Goal: Task Accomplishment & Management: Complete application form

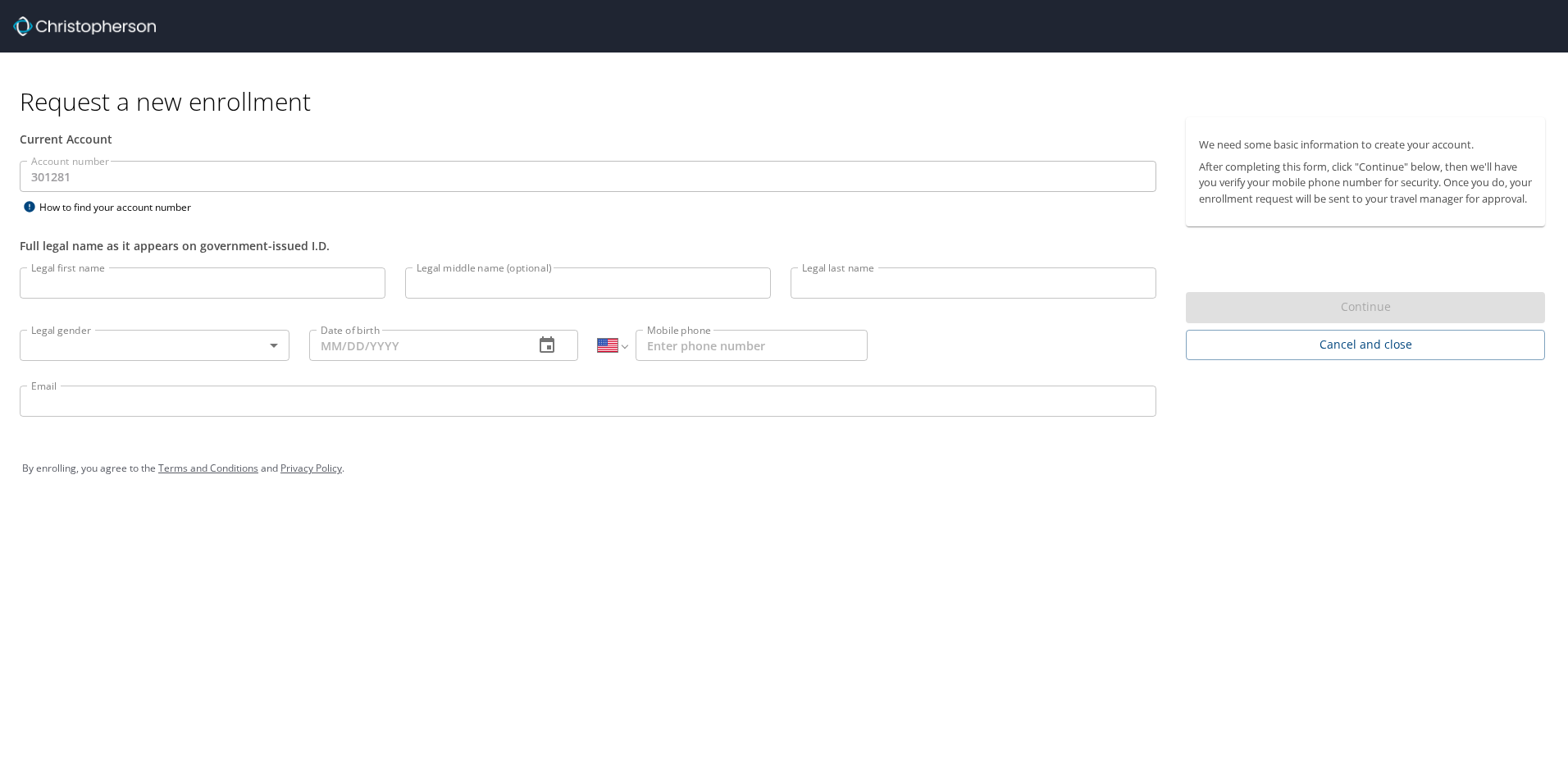
select select "US"
click at [38, 289] on input "Legal first name" at bounding box center [202, 282] width 365 height 31
type input "[PERSON_NAME]"
click at [477, 276] on input "Legal middle name (optional)" at bounding box center [588, 282] width 365 height 31
type input "[PERSON_NAME]"
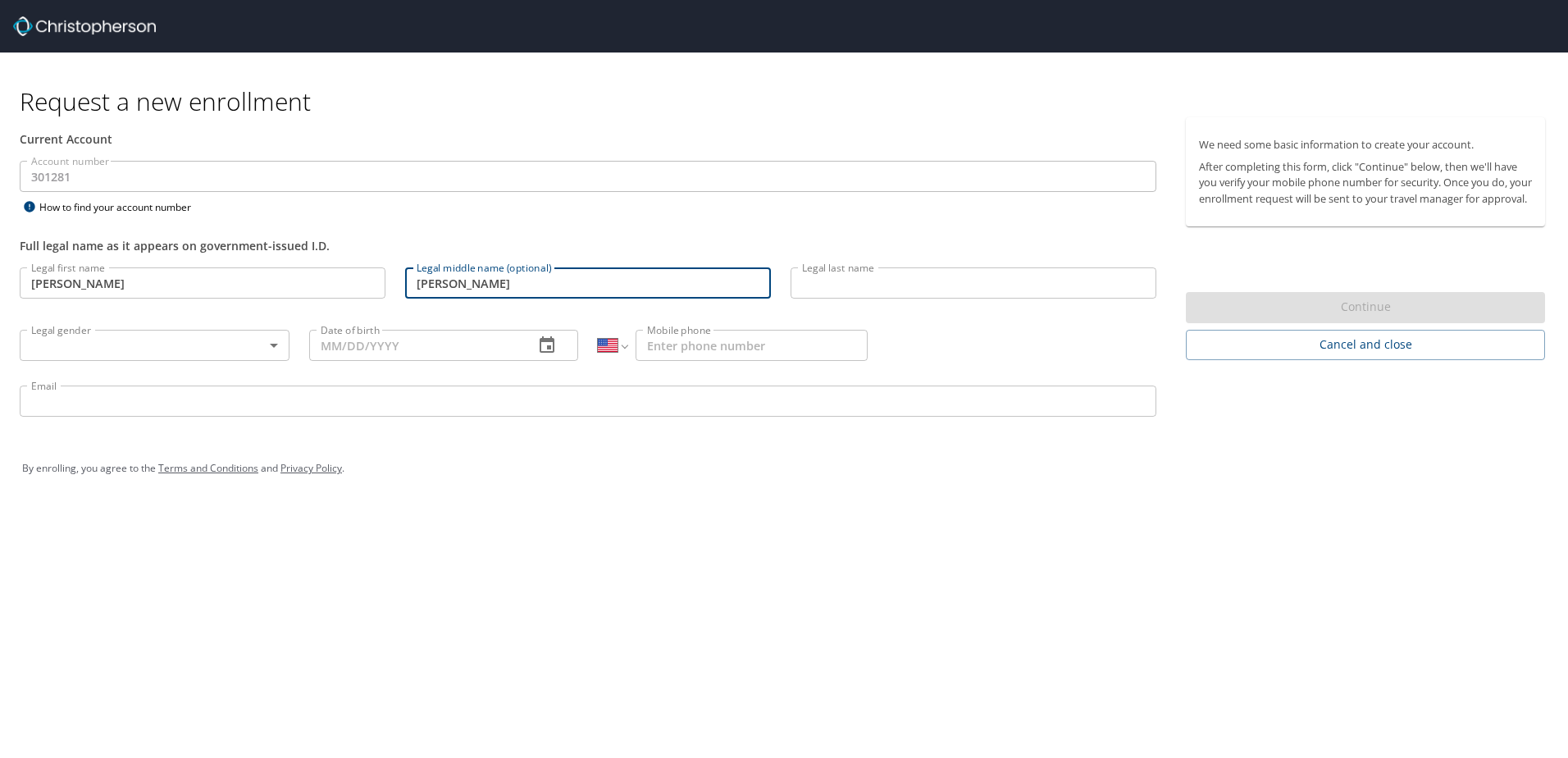
click at [812, 288] on input "Legal last name" at bounding box center [973, 282] width 365 height 31
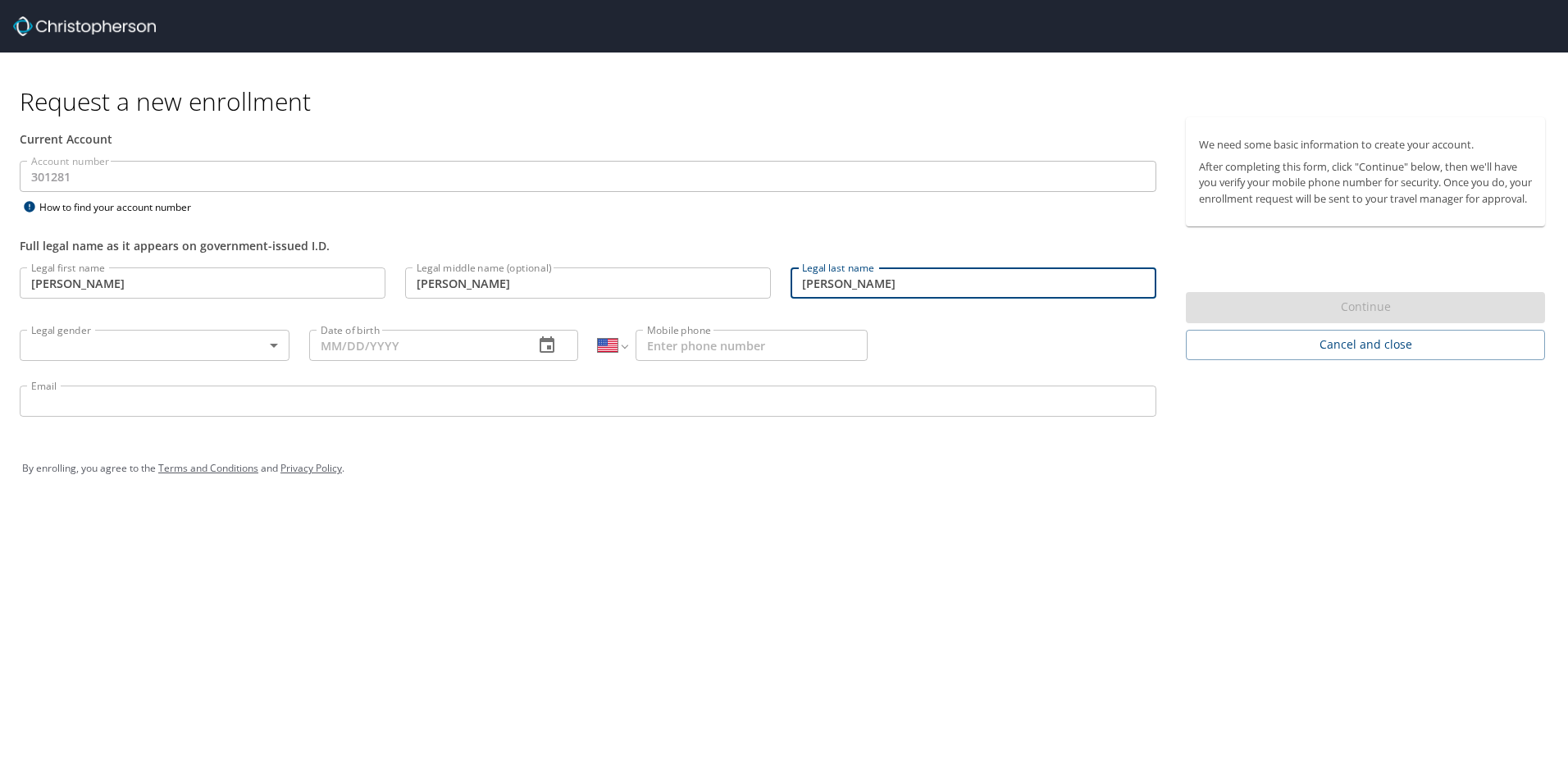
type input "[PERSON_NAME]"
click at [234, 345] on body "Request a new enrollment Current Account Account number 301281 Account number H…" at bounding box center [784, 379] width 1568 height 758
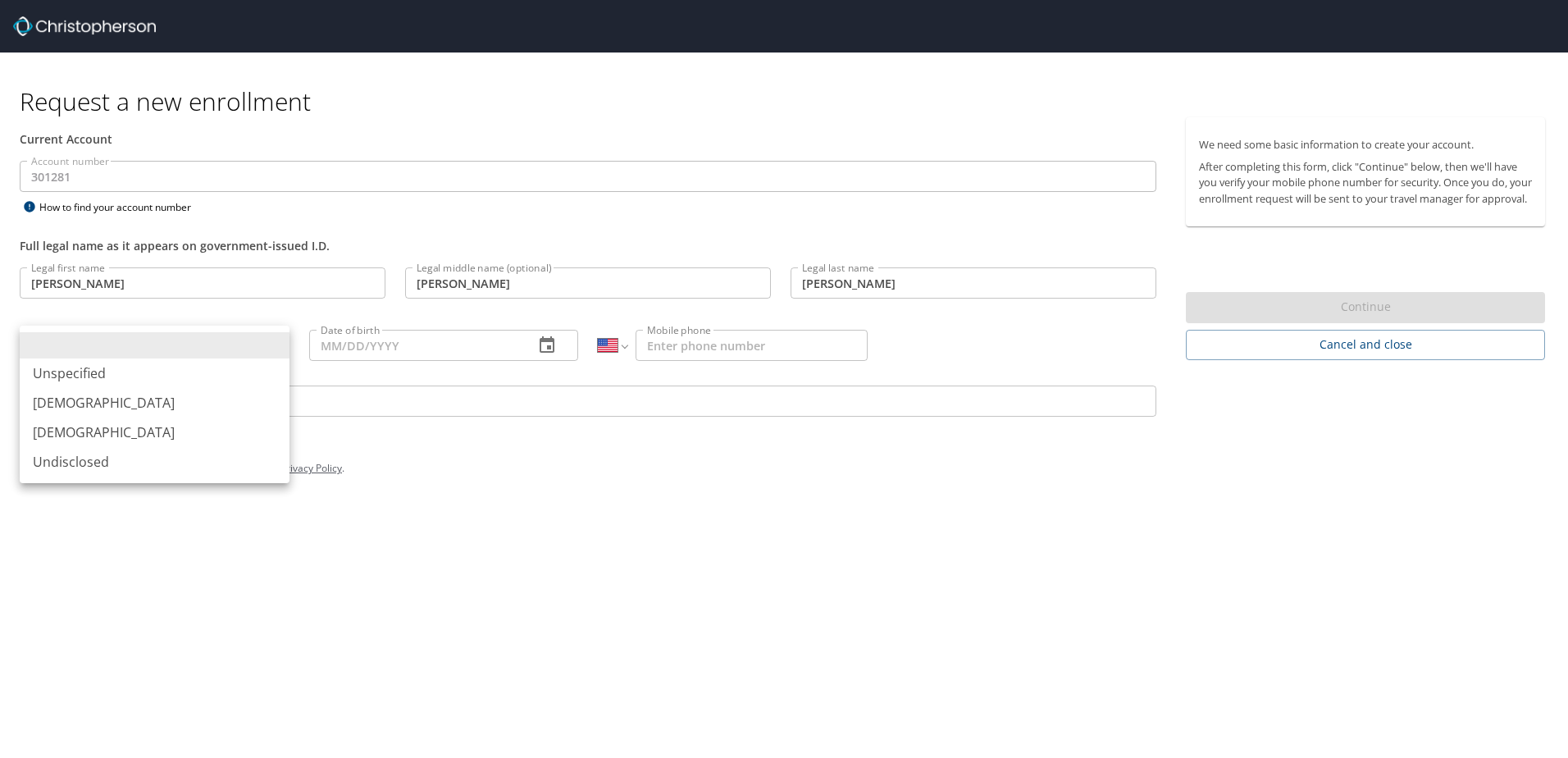
click at [141, 400] on li "[DEMOGRAPHIC_DATA]" at bounding box center [154, 402] width 269 height 29
type input "[DEMOGRAPHIC_DATA]"
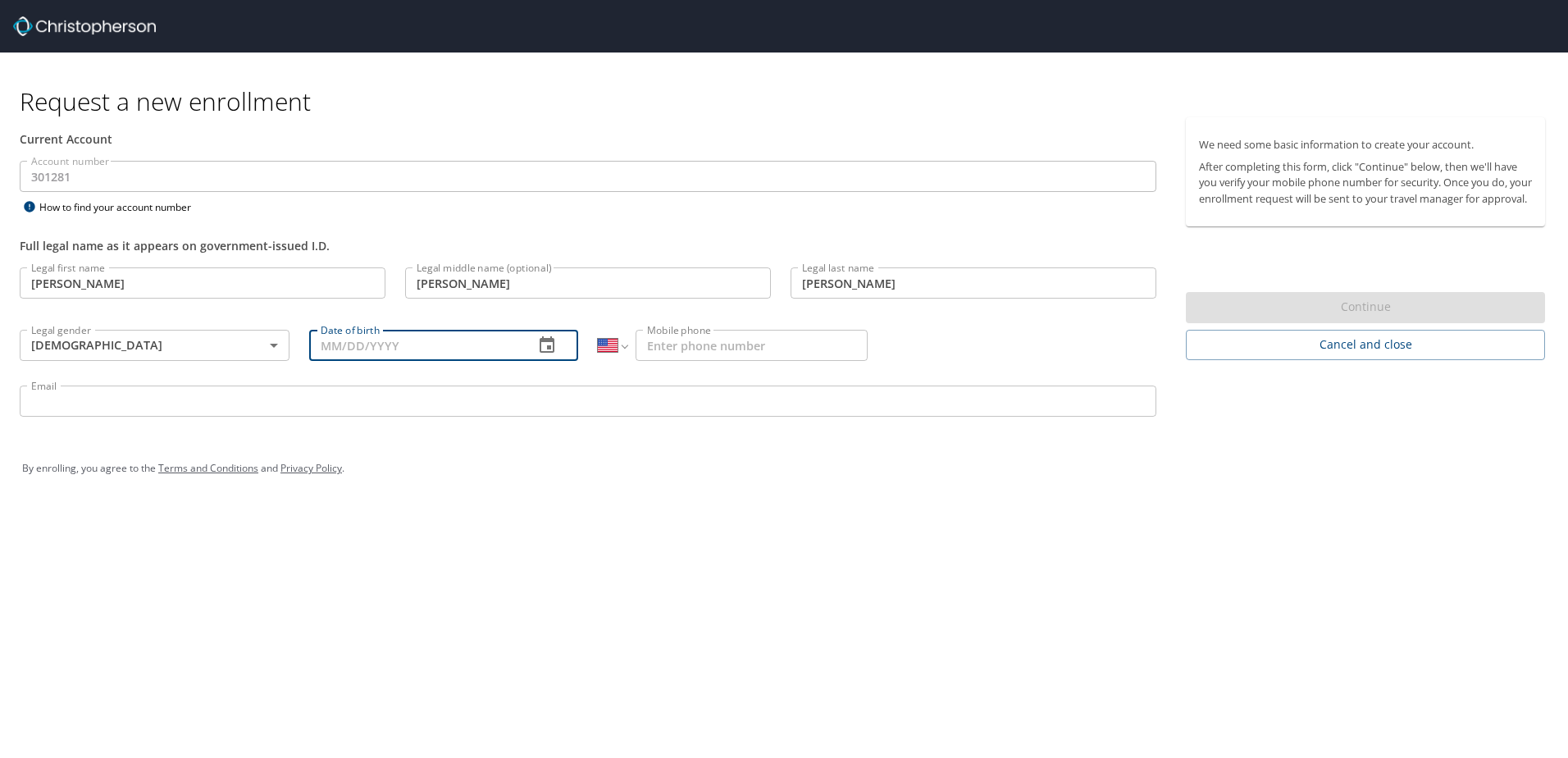
click at [339, 351] on input "Date of birth" at bounding box center [415, 345] width 213 height 31
type input "[DATE]"
click at [701, 346] on input "Mobile phone" at bounding box center [752, 345] width 232 height 31
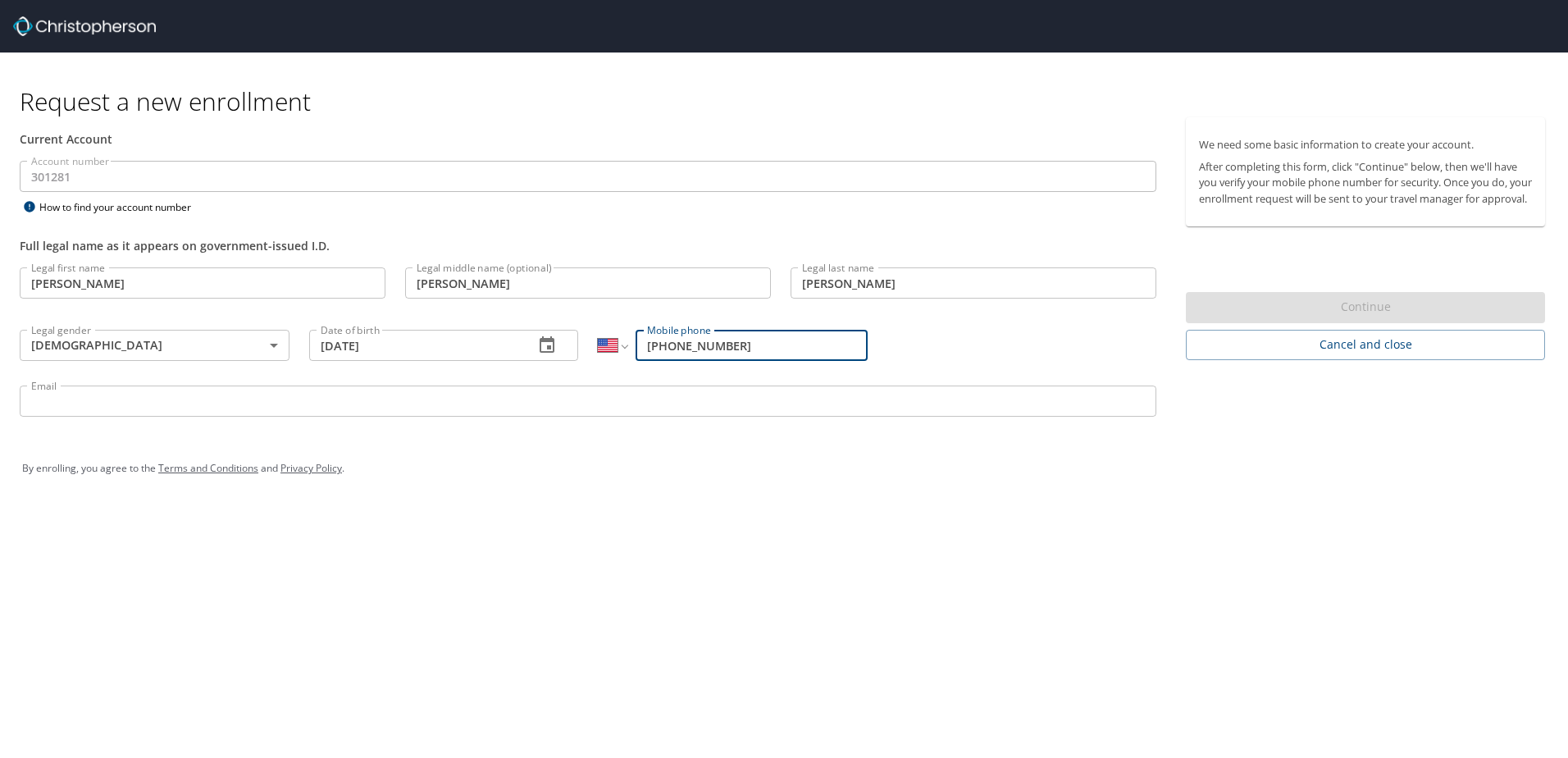
type input "[PHONE_NUMBER]"
click at [568, 394] on input "Email" at bounding box center [588, 400] width 1137 height 31
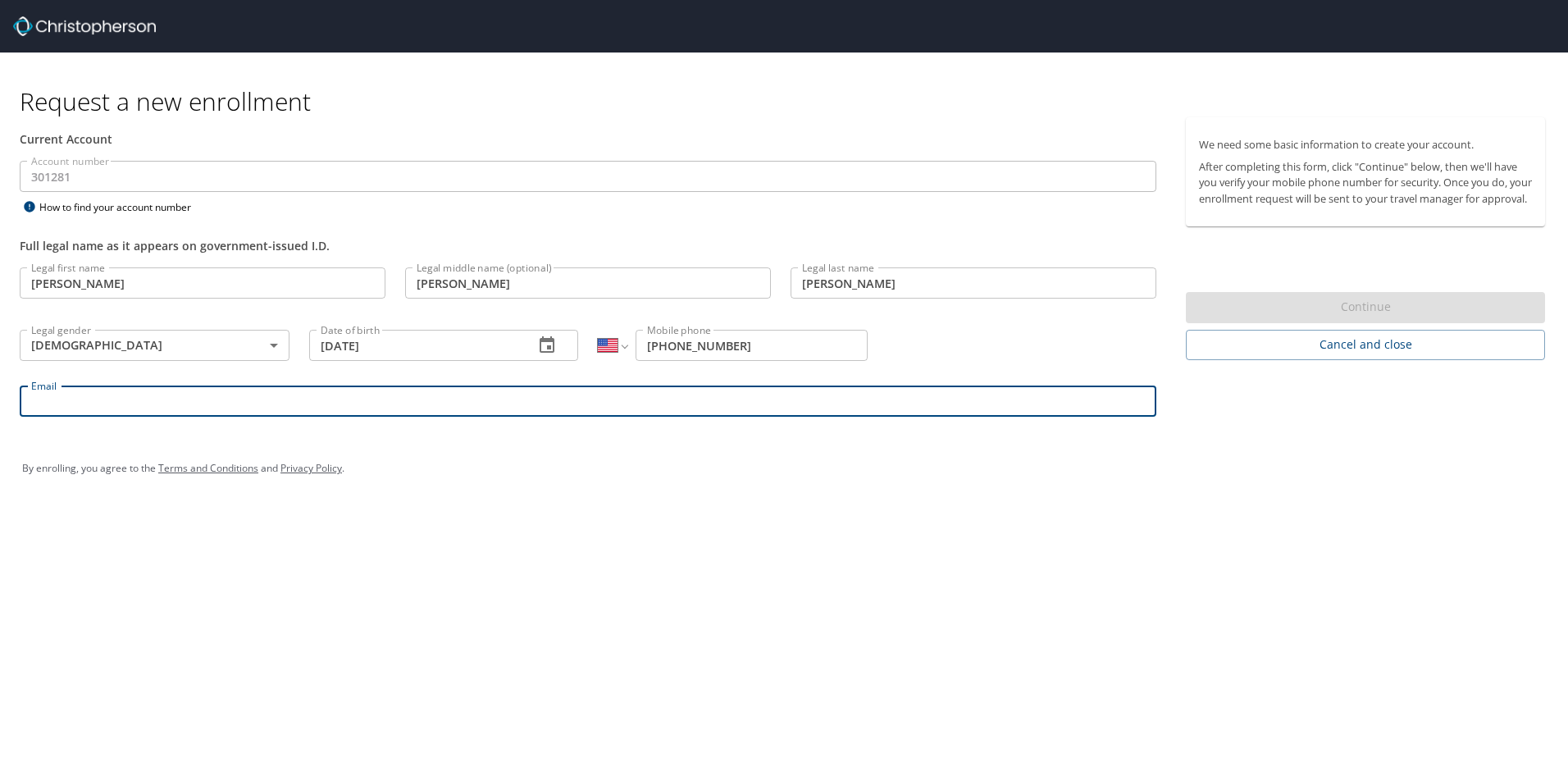
type input "[PERSON_NAME][EMAIL_ADDRESS][PERSON_NAME][DOMAIN_NAME]"
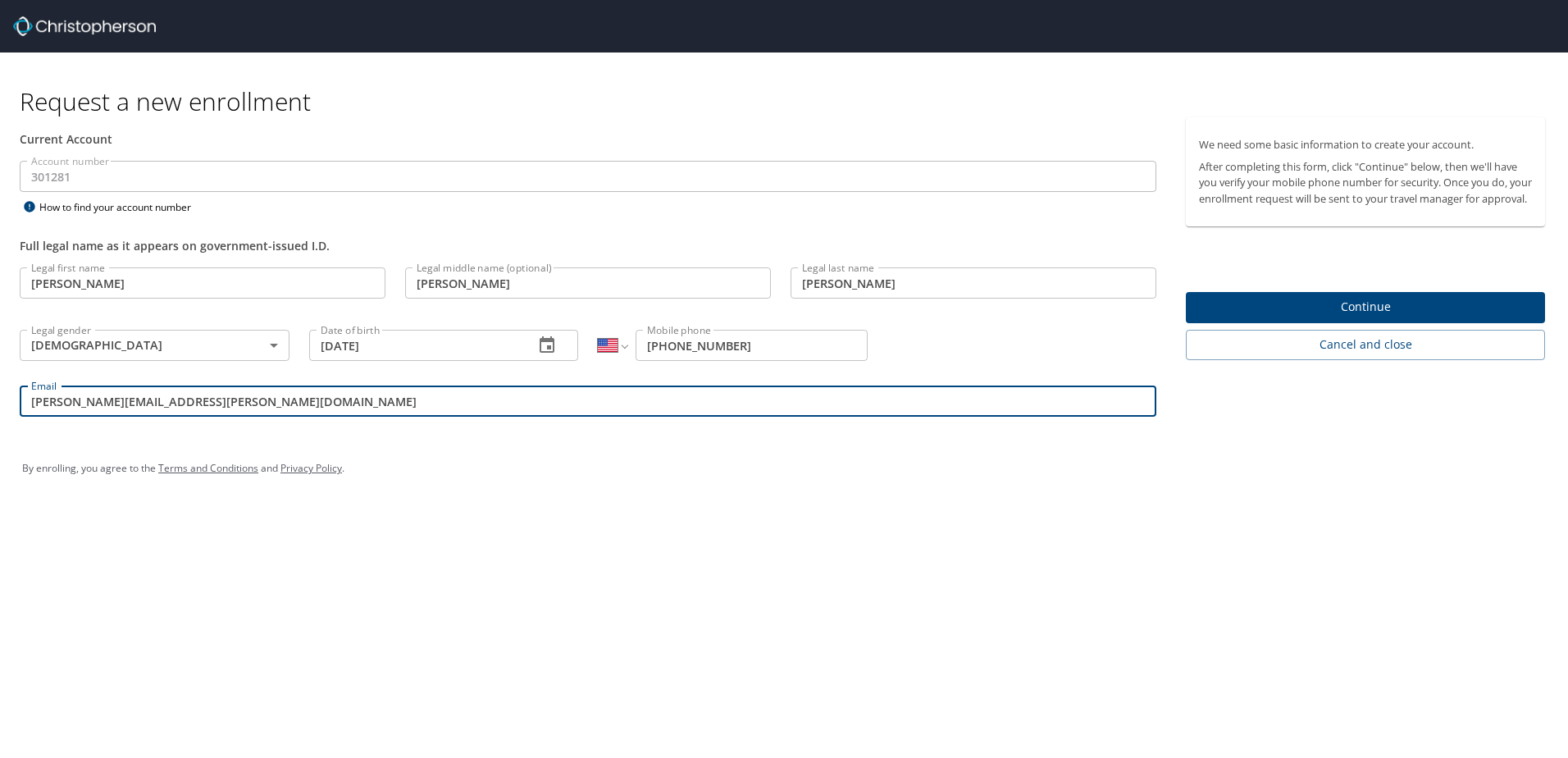
click at [1389, 317] on span "Continue" at bounding box center [1366, 307] width 333 height 21
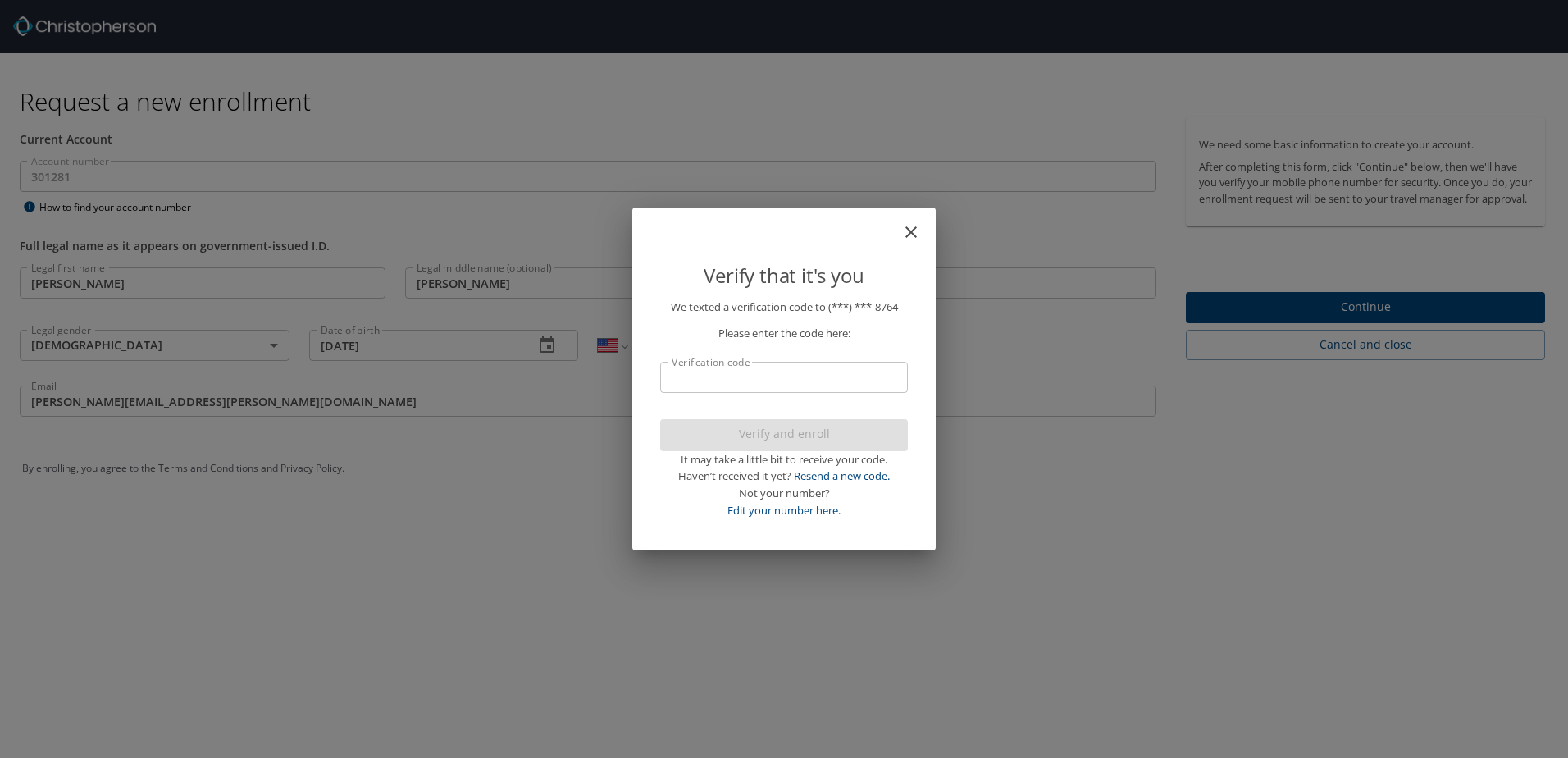
click at [820, 372] on input "Verification code" at bounding box center [784, 377] width 248 height 31
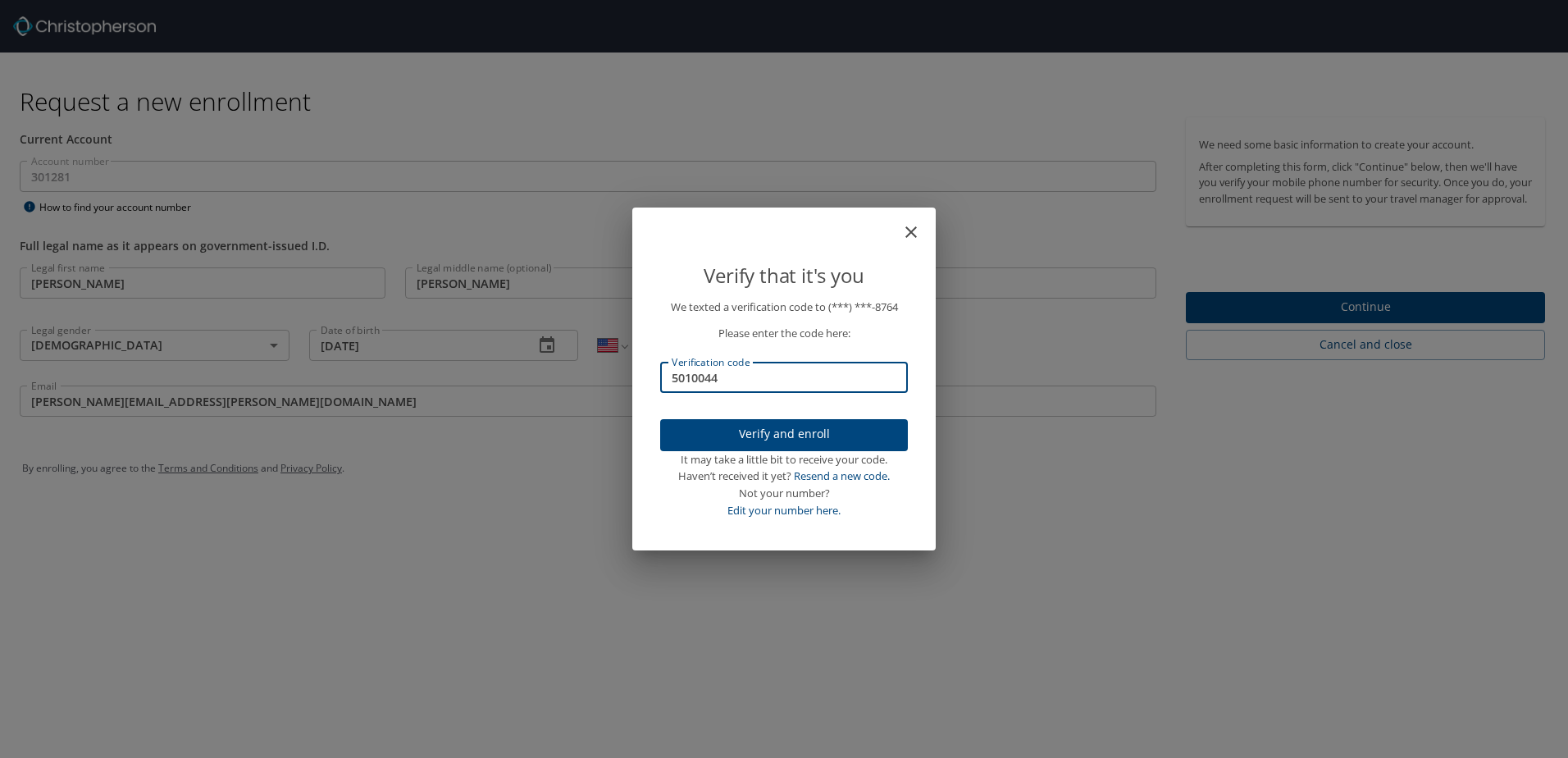
click at [801, 432] on span "Verify and enroll" at bounding box center [784, 434] width 221 height 21
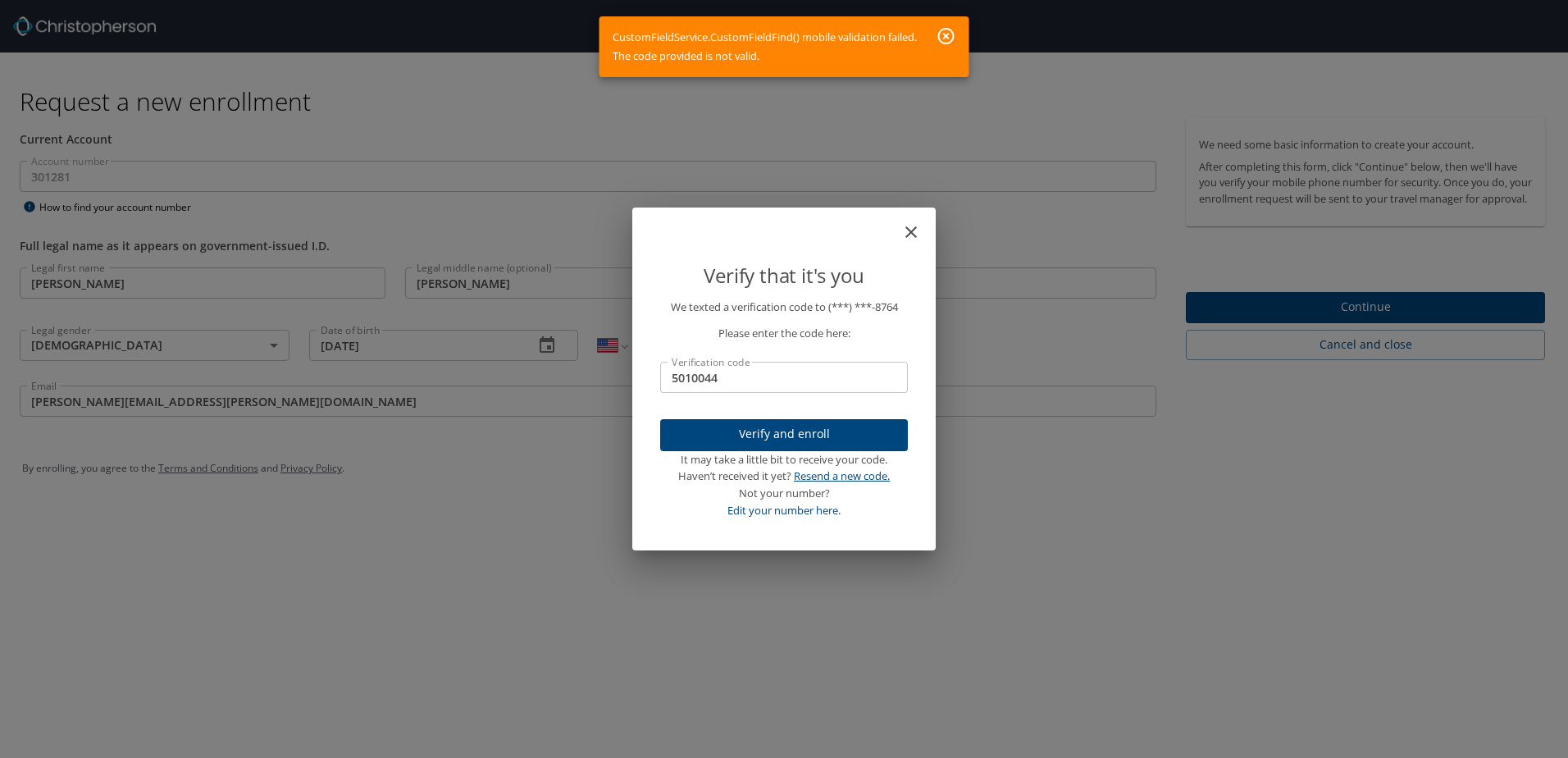
click at [812, 480] on link "Resend a new code." at bounding box center [842, 476] width 96 height 15
drag, startPoint x: 724, startPoint y: 380, endPoint x: 667, endPoint y: 379, distance: 57.0
click at [667, 379] on input "5010044" at bounding box center [784, 377] width 248 height 31
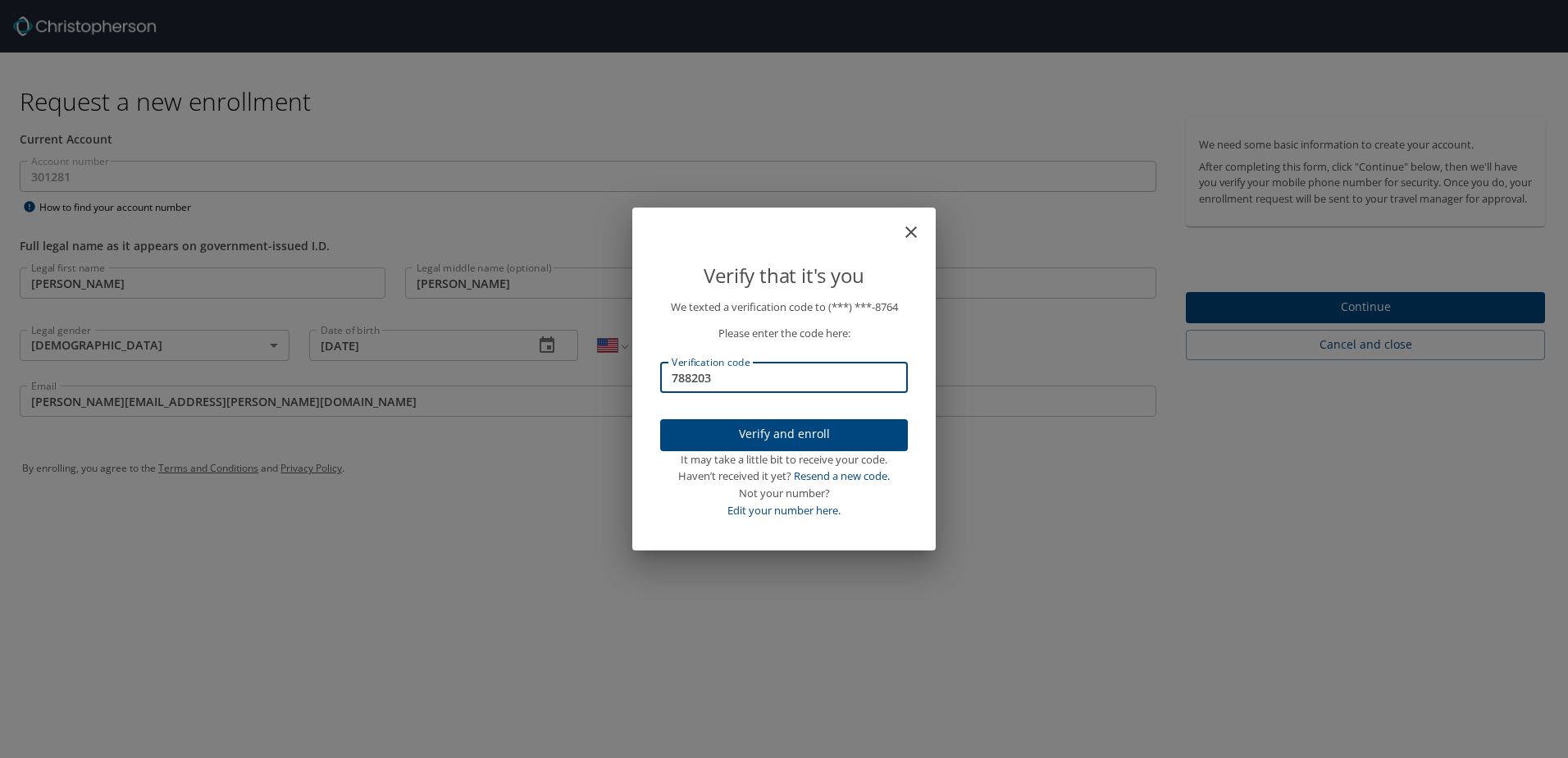
type input "788203"
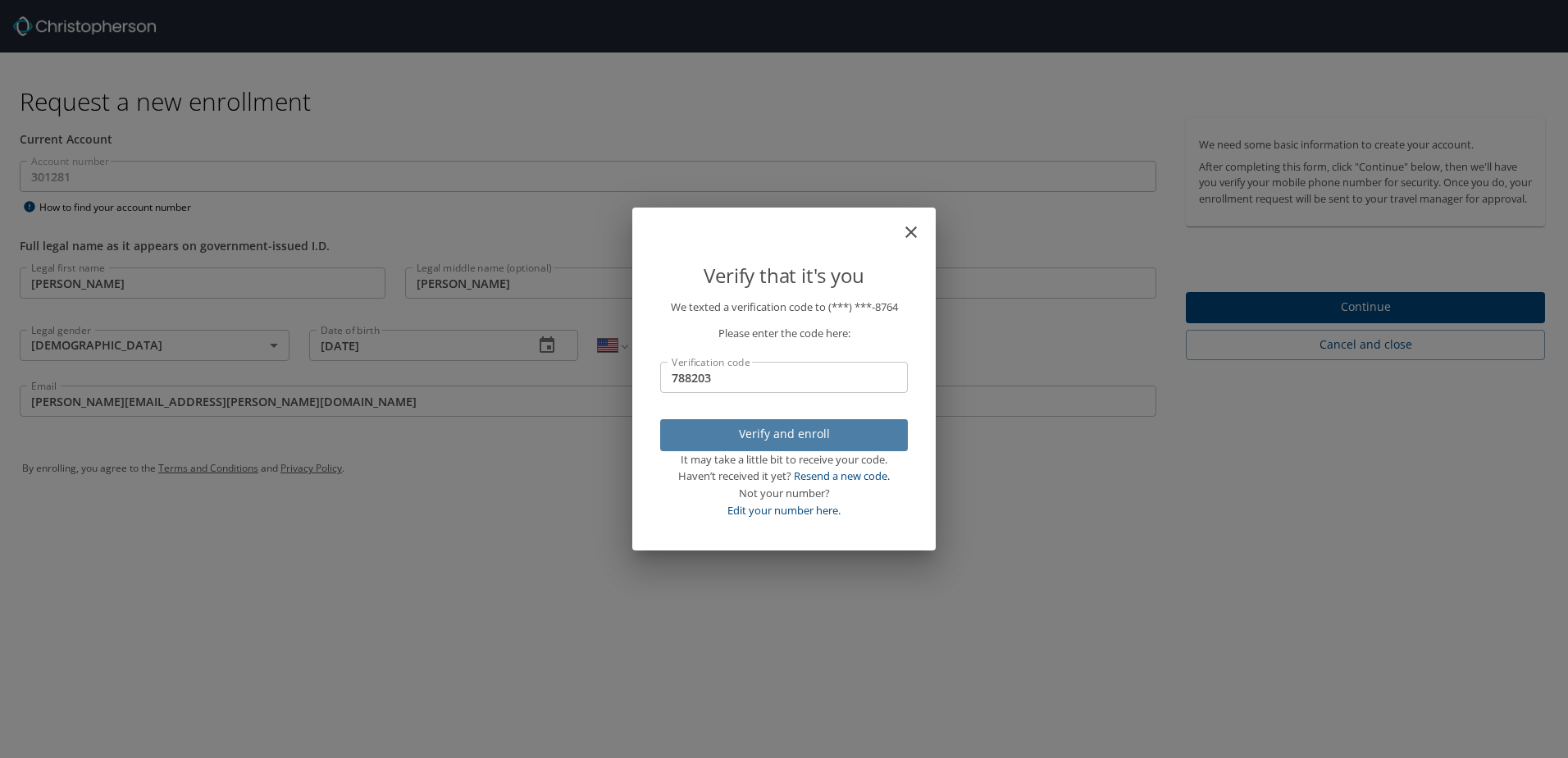
click at [752, 430] on span "Verify and enroll" at bounding box center [784, 434] width 221 height 21
